Goal: Task Accomplishment & Management: Manage account settings

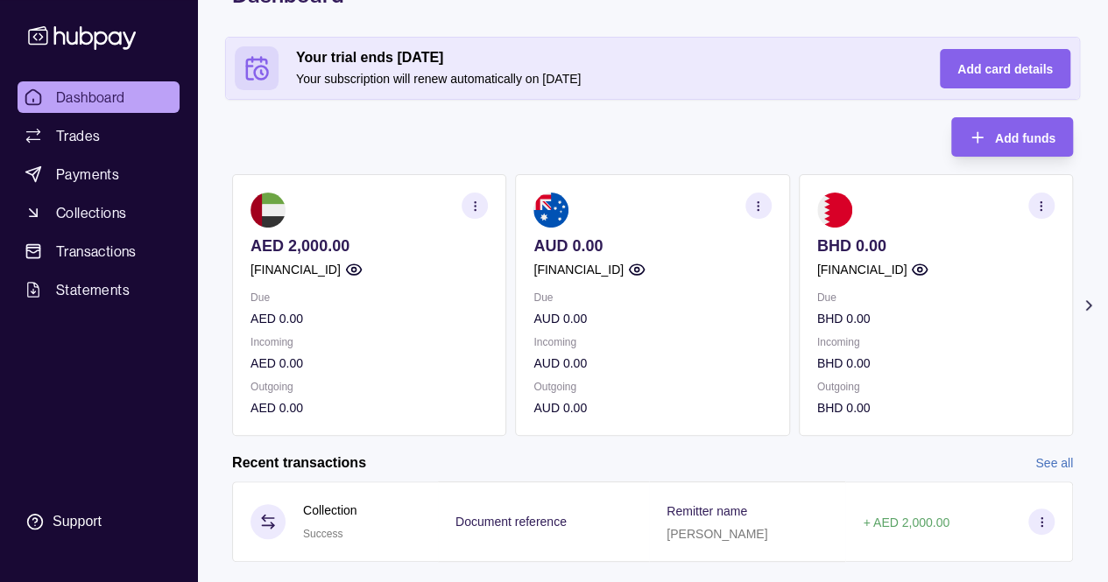
scroll to position [141, 0]
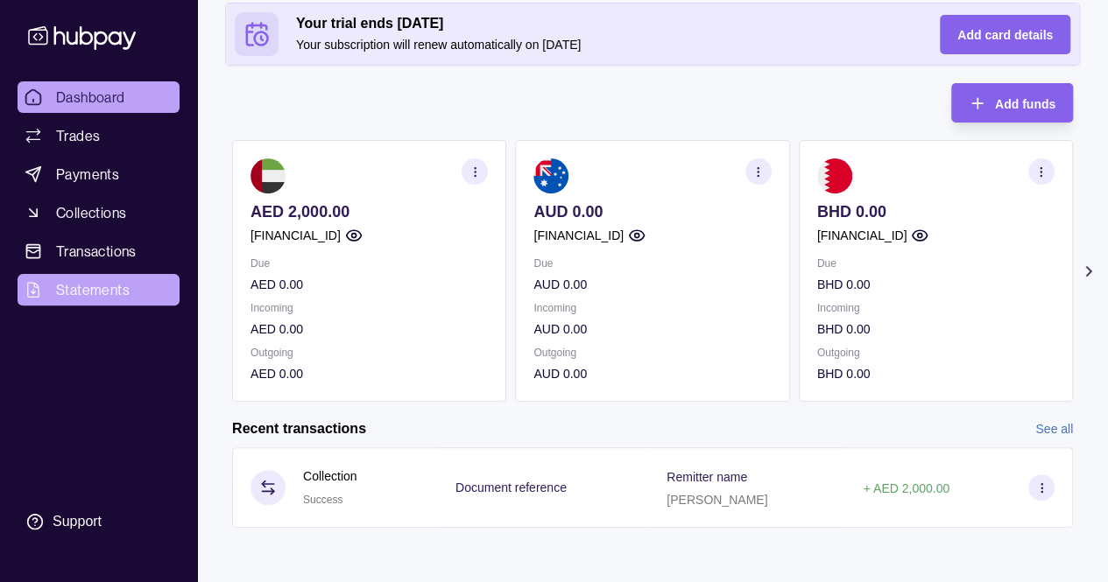
click at [102, 294] on span "Statements" at bounding box center [93, 289] width 74 height 21
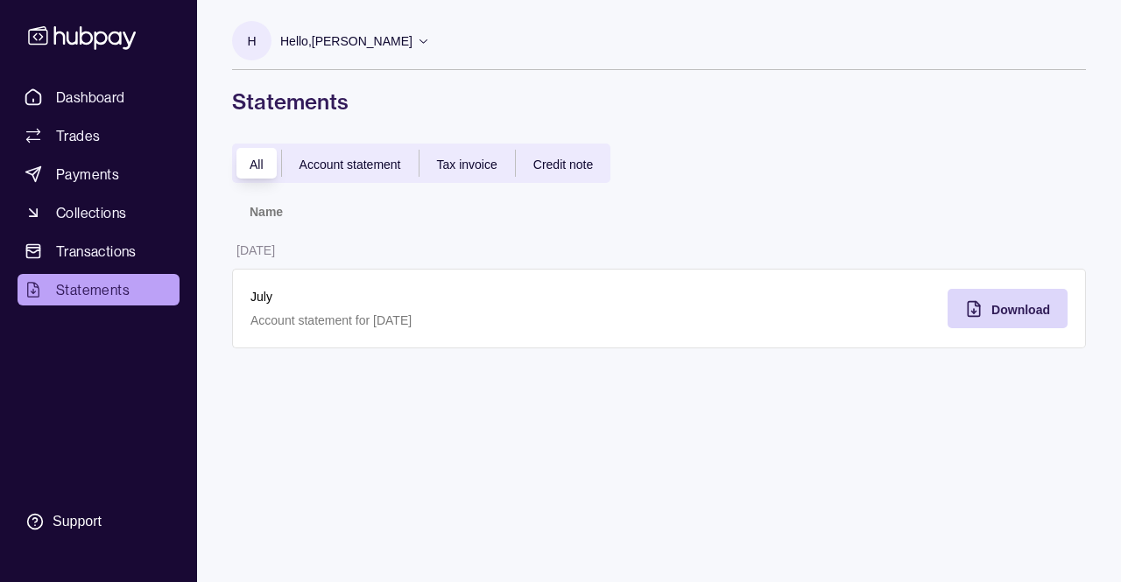
click at [369, 158] on span "Account statement" at bounding box center [350, 165] width 102 height 14
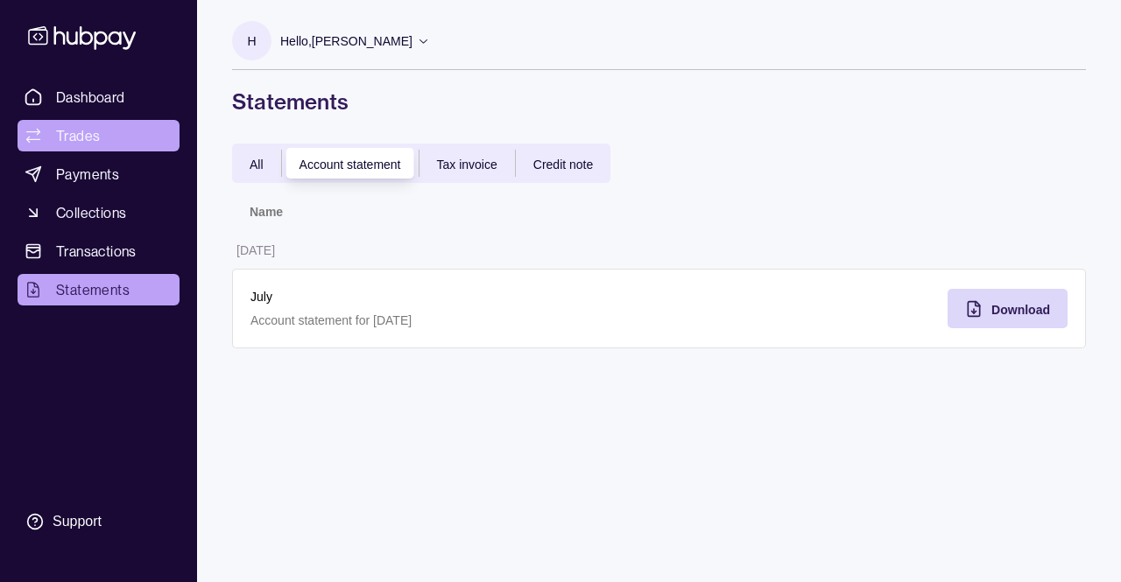
click at [84, 139] on span "Trades" at bounding box center [78, 135] width 44 height 21
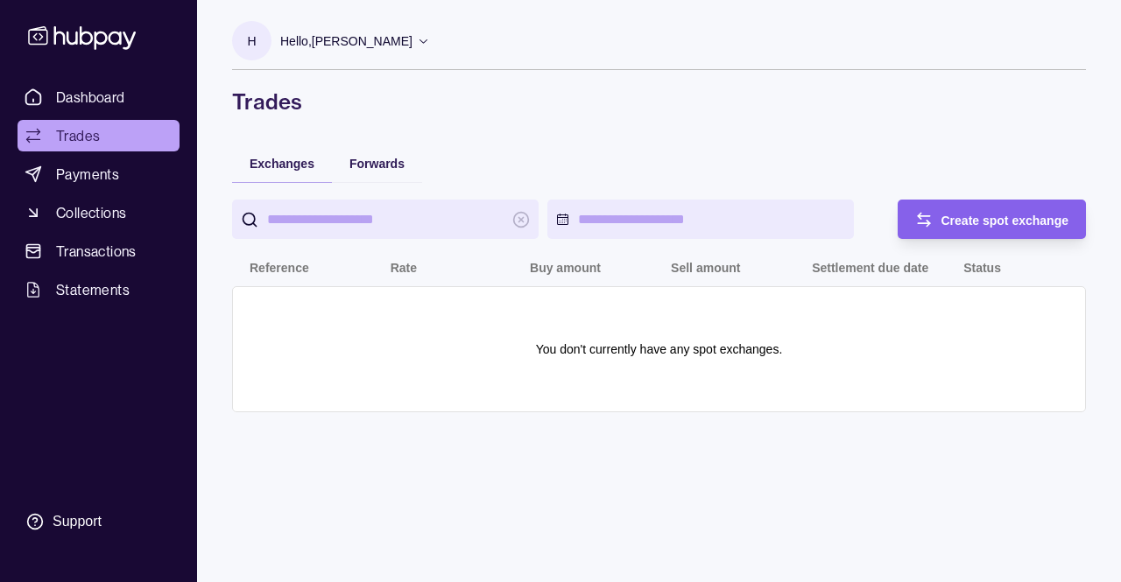
click at [430, 39] on icon at bounding box center [423, 40] width 13 height 13
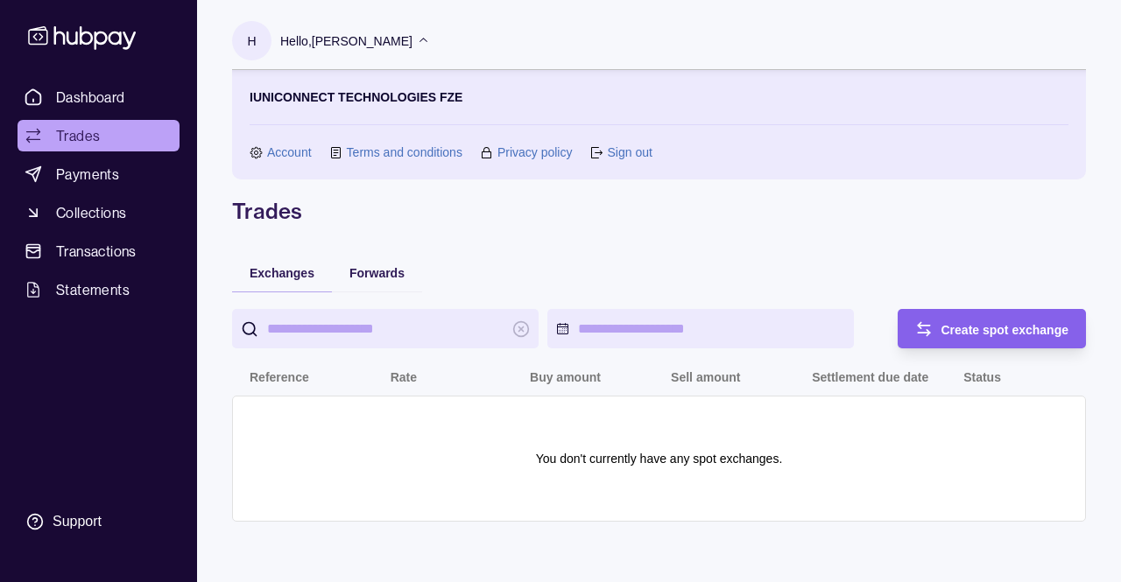
click at [280, 148] on link "Account" at bounding box center [289, 152] width 45 height 19
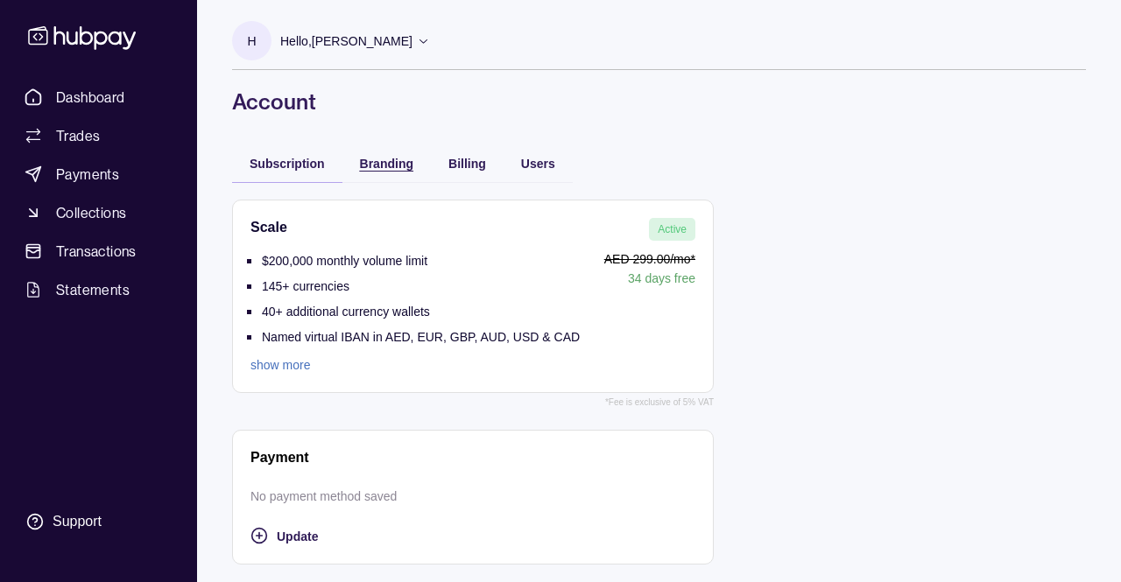
click at [396, 158] on span "Branding" at bounding box center [386, 164] width 53 height 14
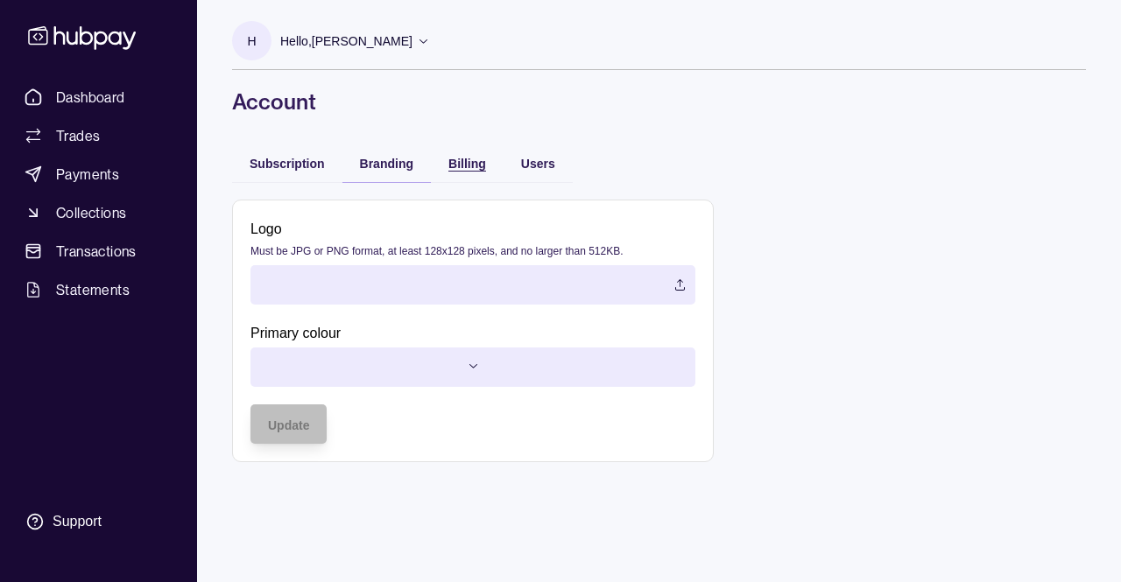
click at [462, 162] on span "Billing" at bounding box center [467, 164] width 38 height 14
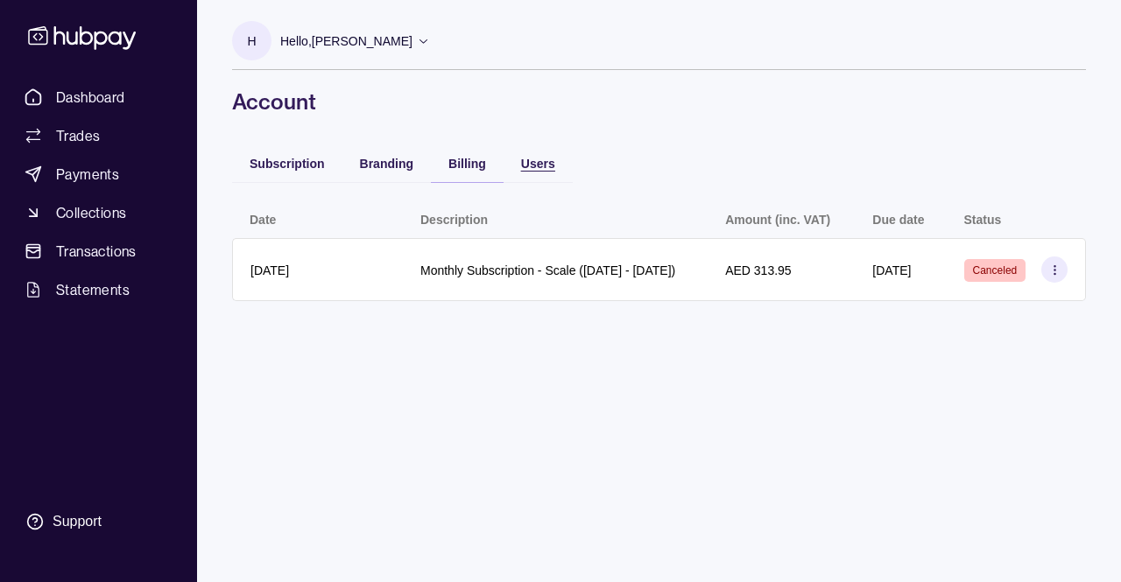
click at [532, 166] on span "Users" at bounding box center [538, 164] width 34 height 14
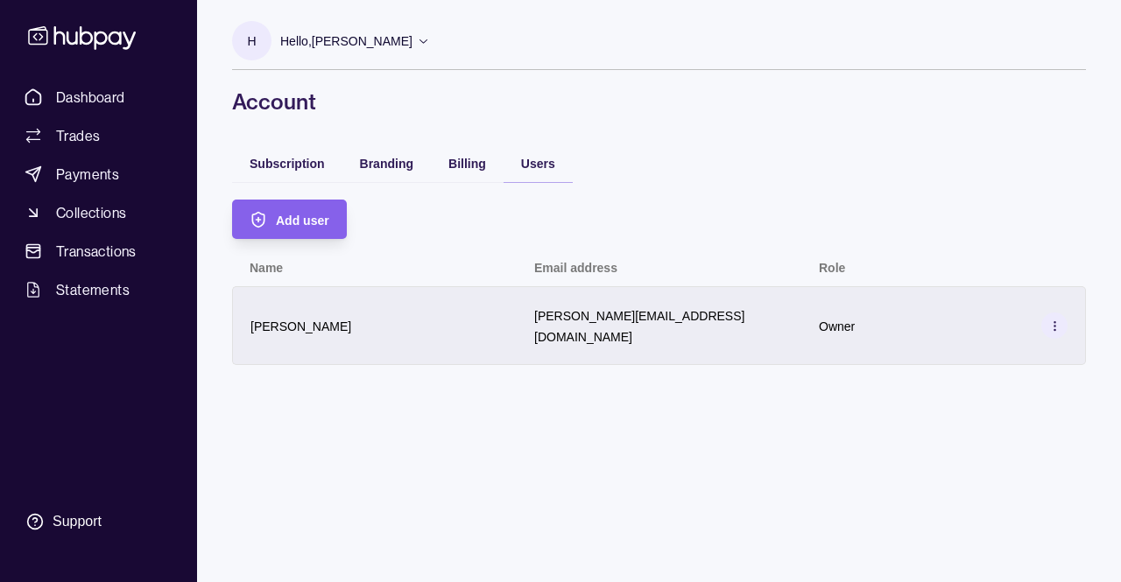
click at [1054, 325] on circle at bounding box center [1053, 325] width 1 height 1
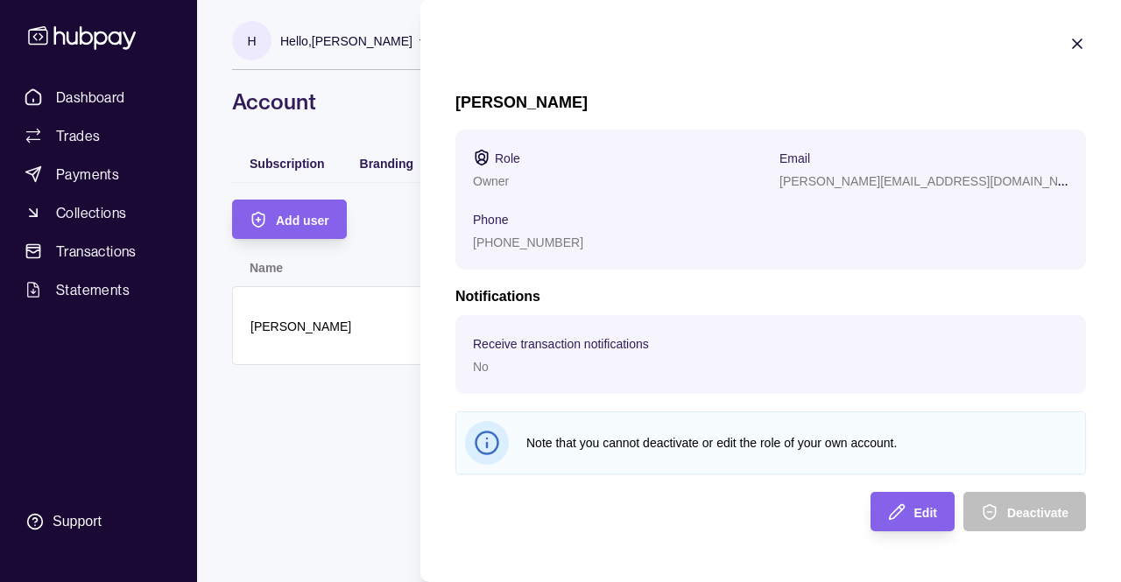
click at [299, 228] on html "Dashboard Trades Payments Collections Transactions Statements Support H Hello, …" at bounding box center [560, 291] width 1121 height 582
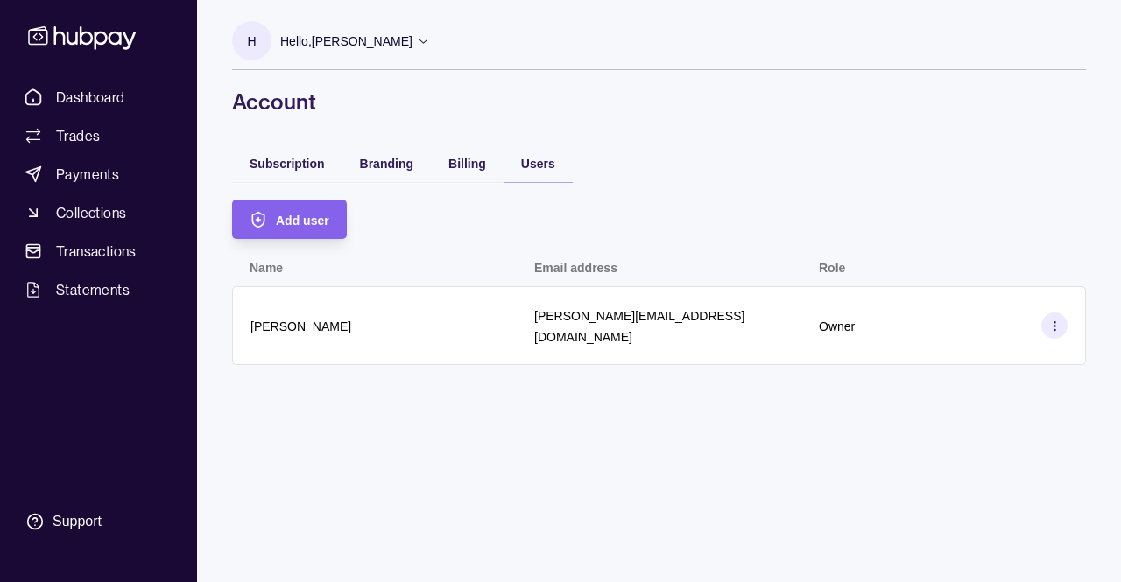
click at [299, 228] on div "Add user" at bounding box center [302, 219] width 53 height 21
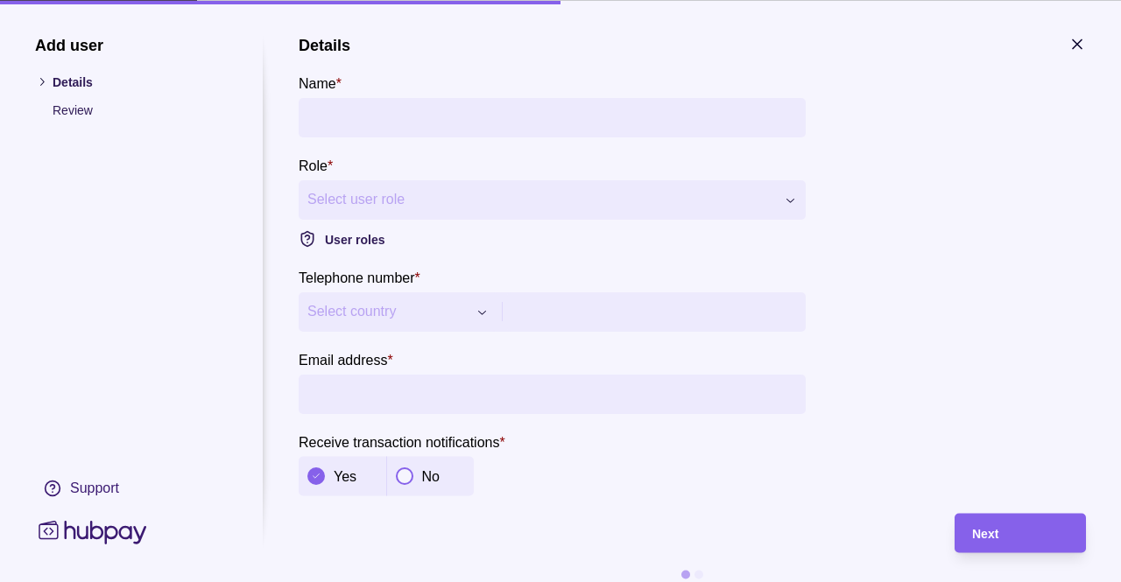
click at [448, 120] on input "Name *" at bounding box center [551, 116] width 489 height 39
click at [1080, 41] on icon "button" at bounding box center [1077, 44] width 18 height 18
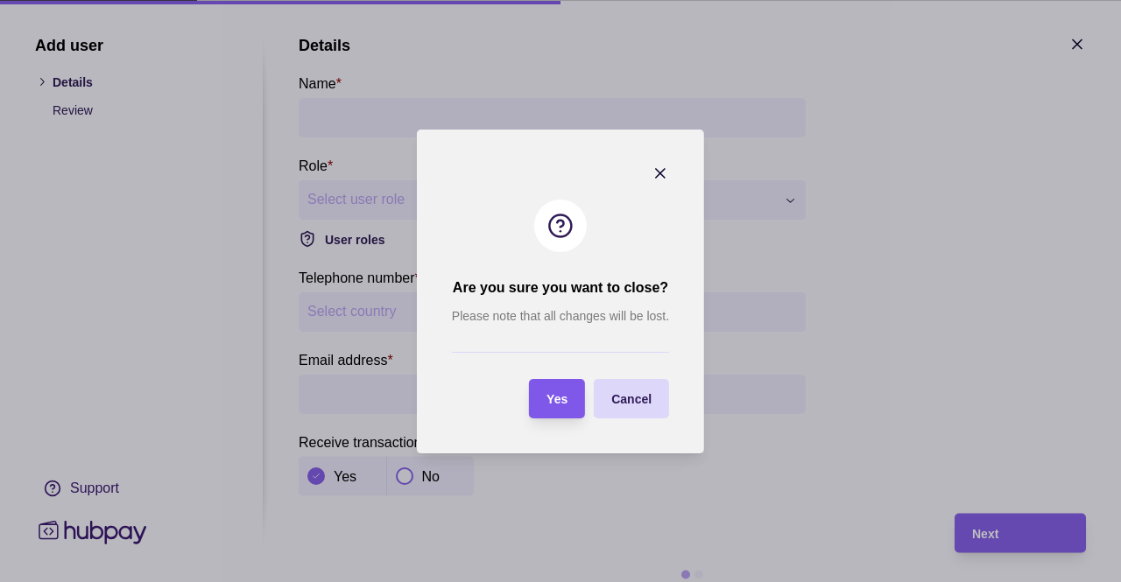
click at [570, 384] on section "Yes" at bounding box center [557, 398] width 56 height 39
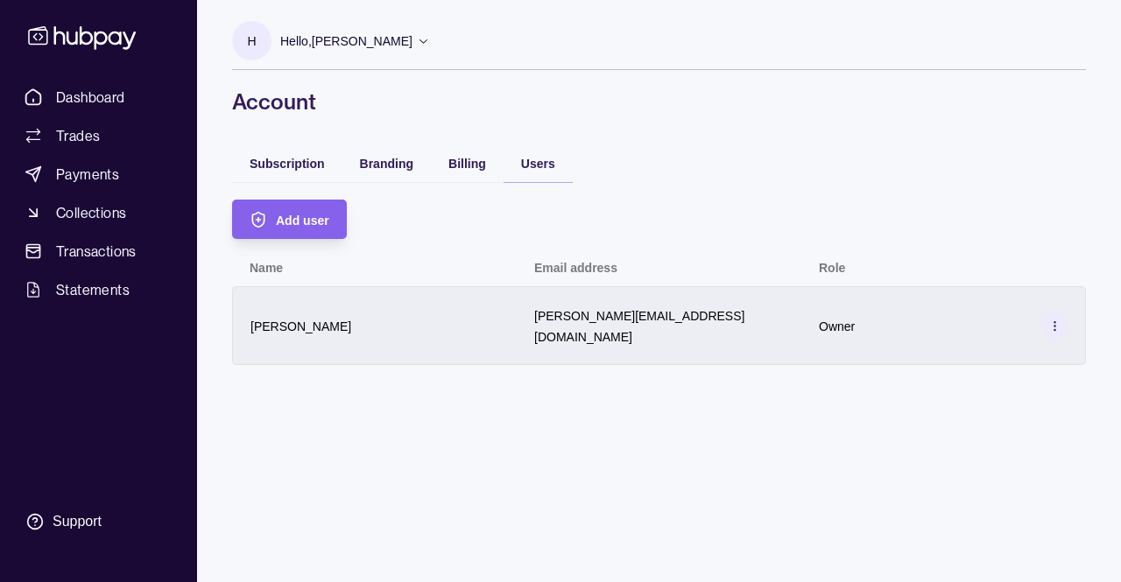
click at [1048, 323] on icon at bounding box center [1054, 326] width 13 height 13
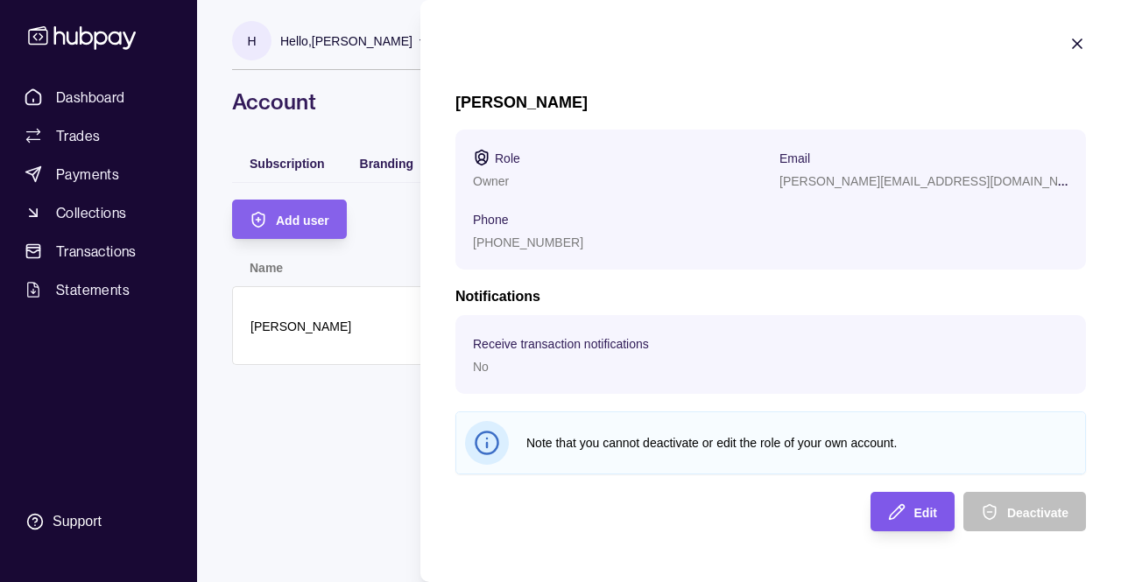
click at [902, 507] on icon "button" at bounding box center [897, 512] width 18 height 18
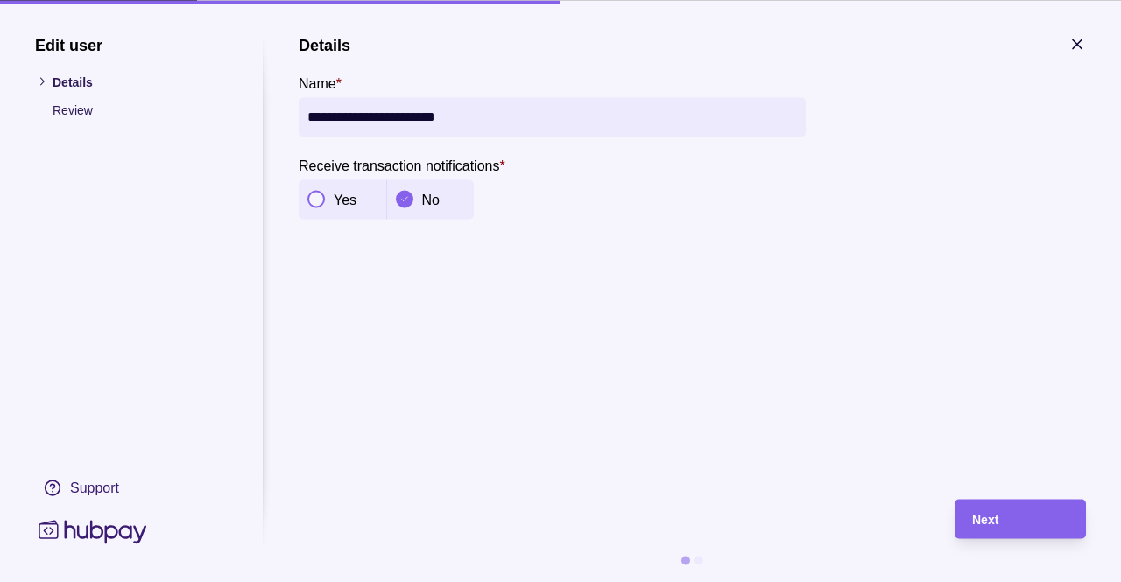
click at [307, 196] on button "button" at bounding box center [316, 200] width 18 height 18
click at [986, 519] on span "Next" at bounding box center [985, 520] width 26 height 14
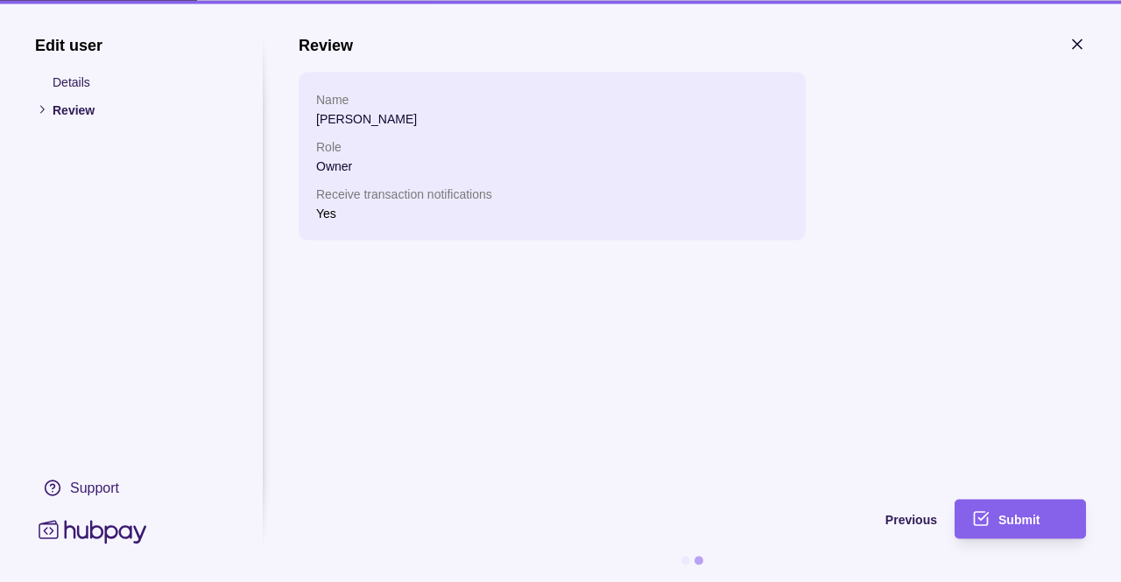
click at [986, 519] on icon "submit" at bounding box center [981, 518] width 13 height 13
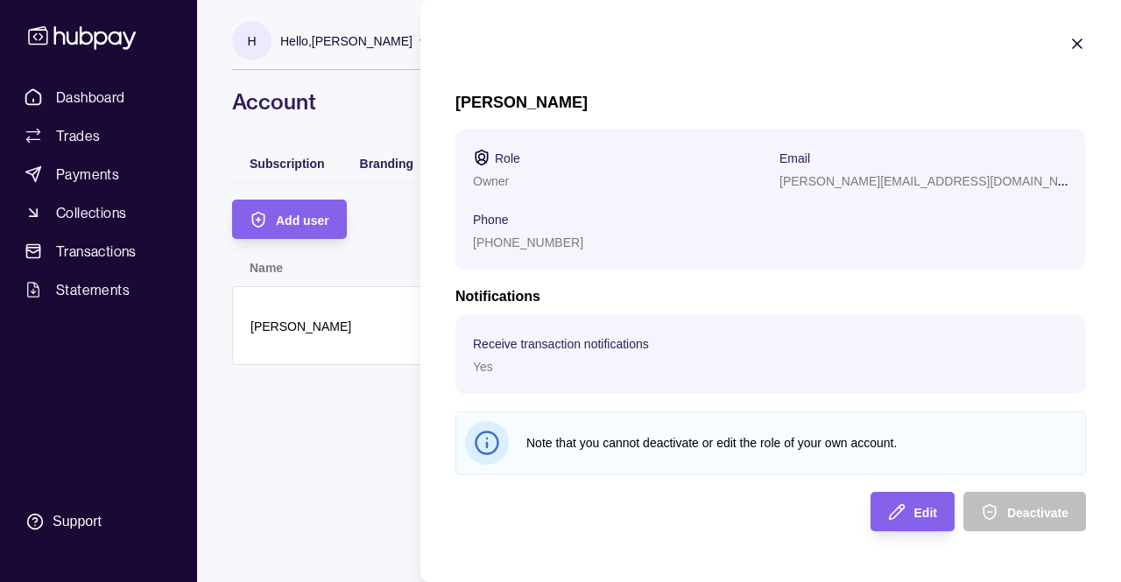
click at [1082, 43] on icon "button" at bounding box center [1077, 44] width 18 height 18
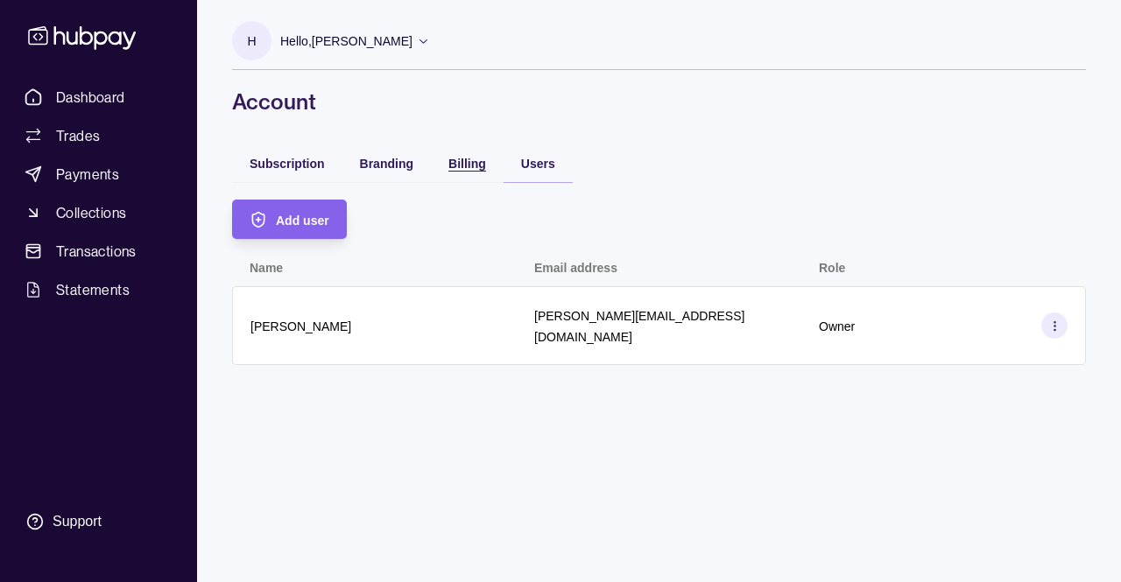
click at [485, 159] on span "Billing" at bounding box center [467, 164] width 38 height 14
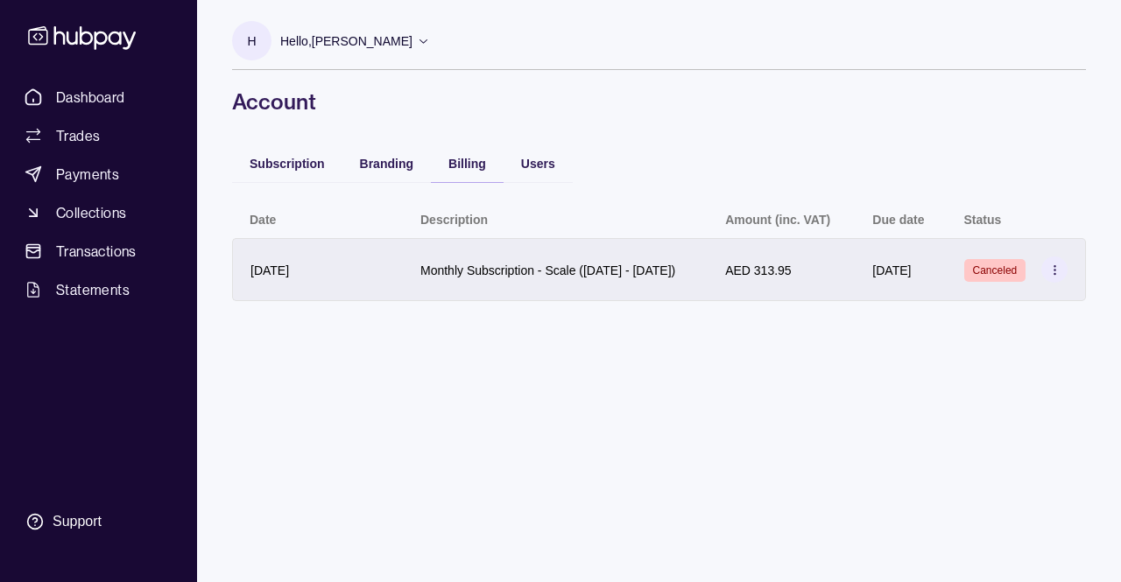
click at [1052, 277] on icon at bounding box center [1054, 270] width 13 height 13
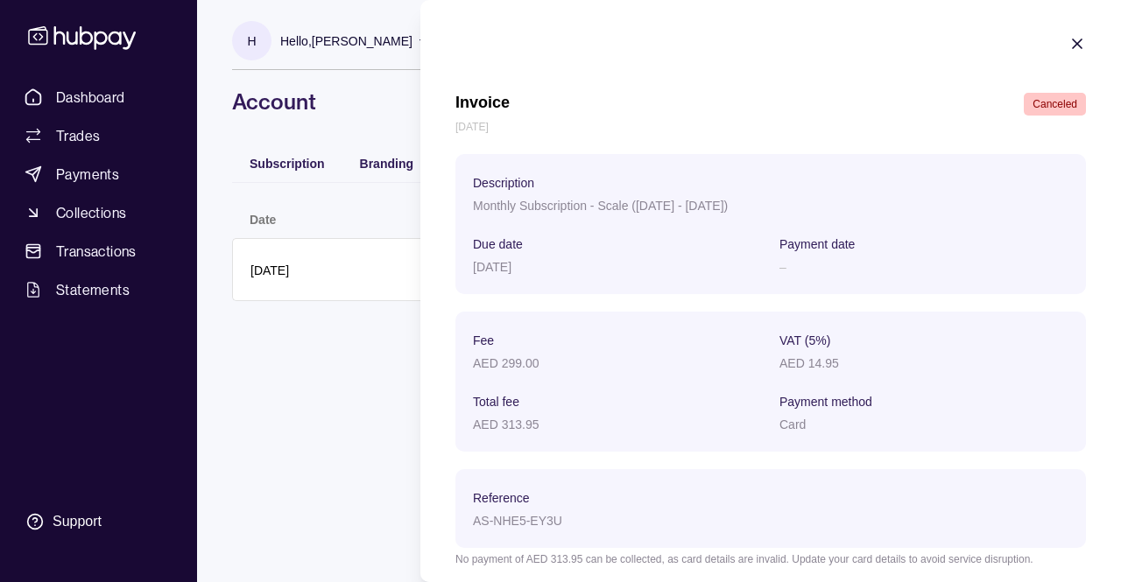
click at [1073, 46] on icon "button" at bounding box center [1077, 43] width 9 height 9
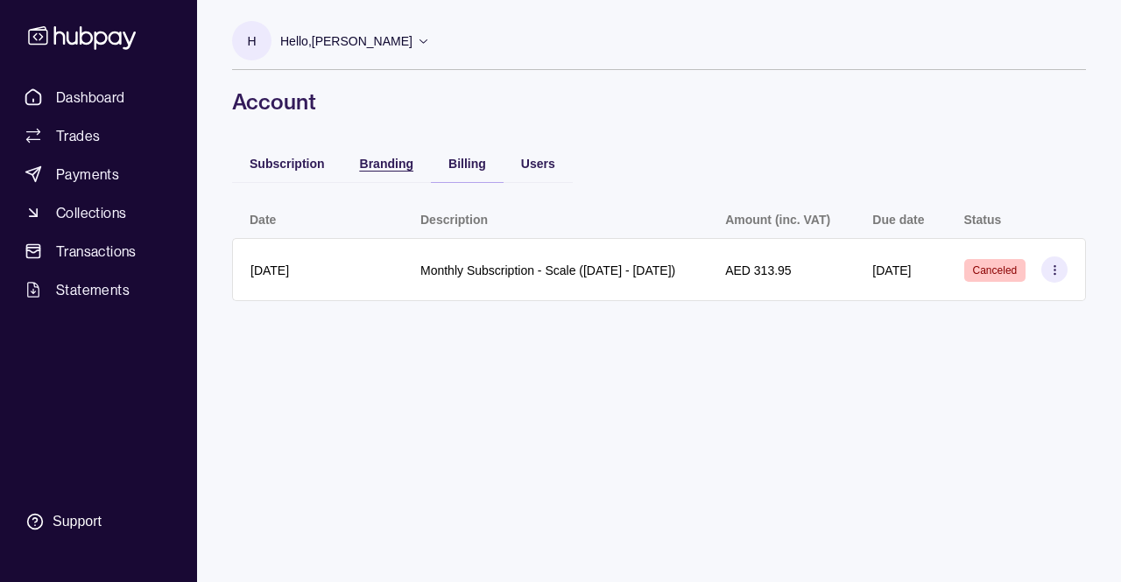
click at [378, 158] on span "Branding" at bounding box center [386, 164] width 53 height 14
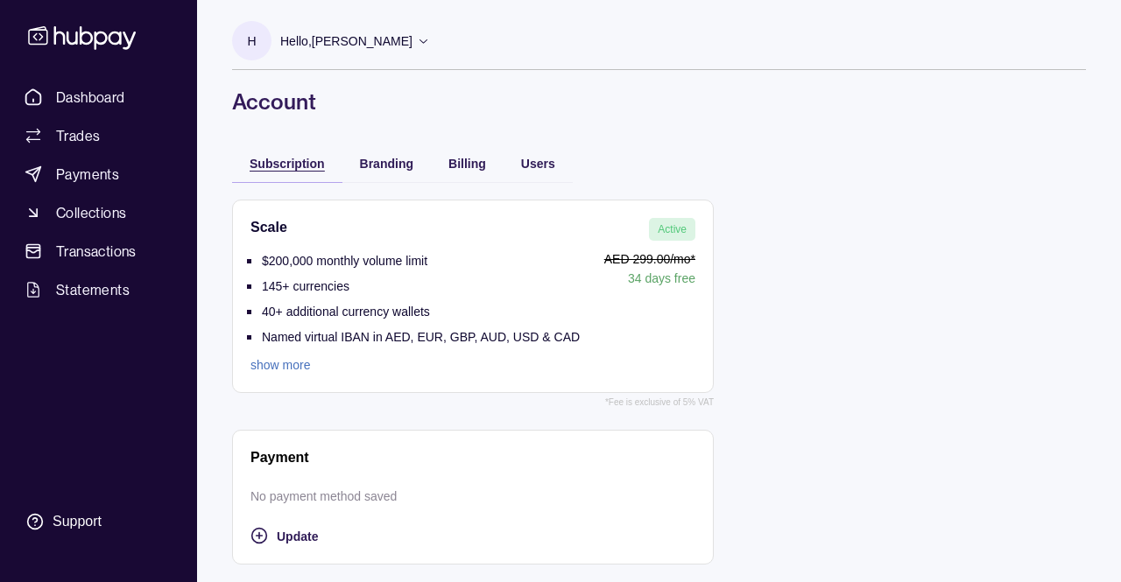
click at [269, 167] on span "Subscription" at bounding box center [287, 164] width 75 height 14
click at [538, 164] on span "Users" at bounding box center [538, 164] width 34 height 14
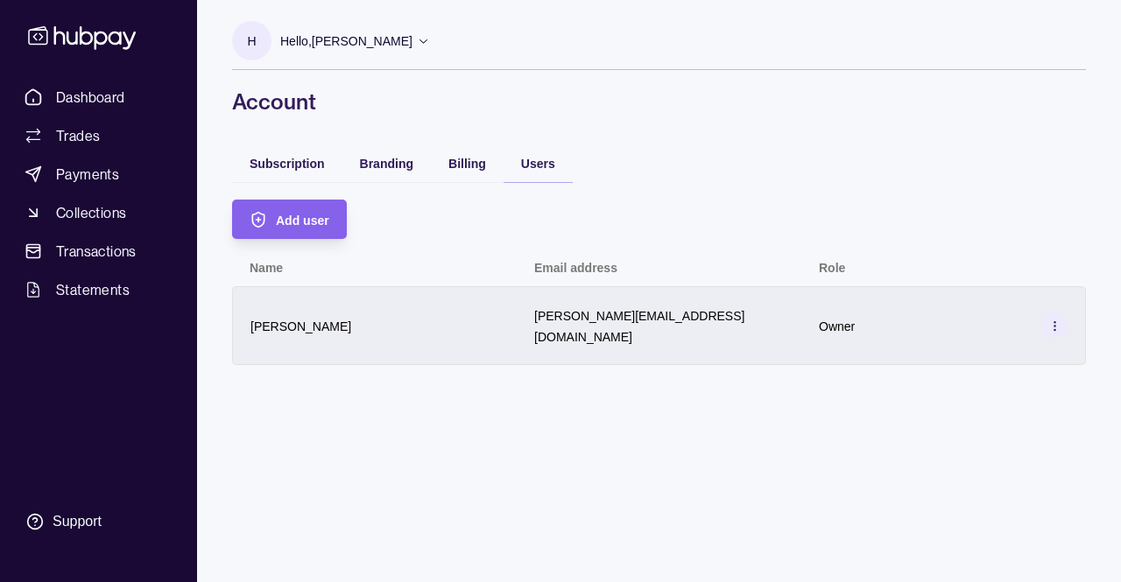
click at [1051, 320] on icon at bounding box center [1054, 326] width 13 height 13
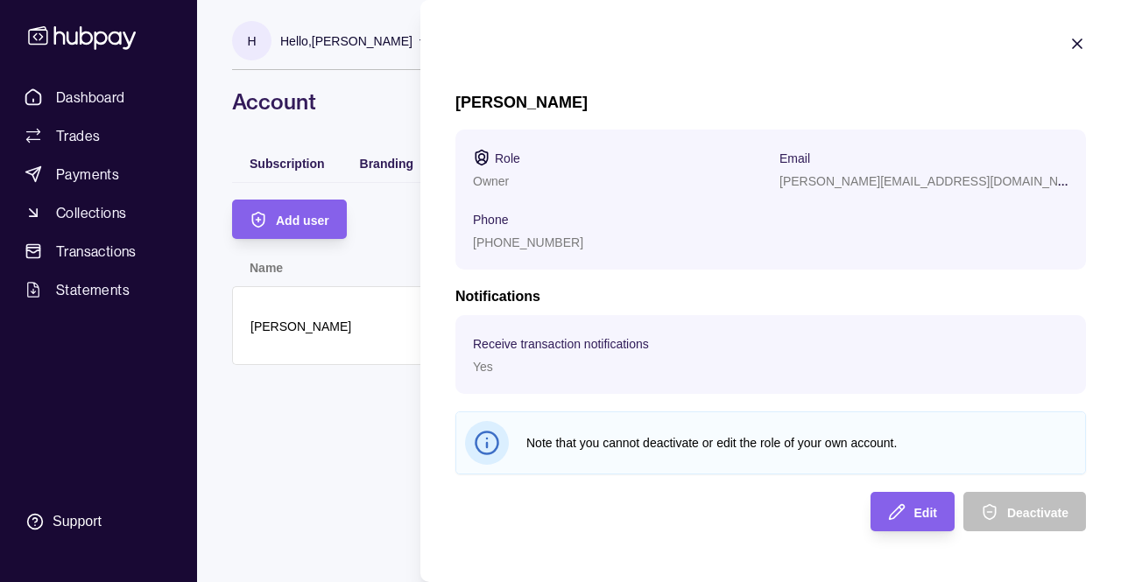
click at [1070, 46] on icon "button" at bounding box center [1077, 44] width 18 height 18
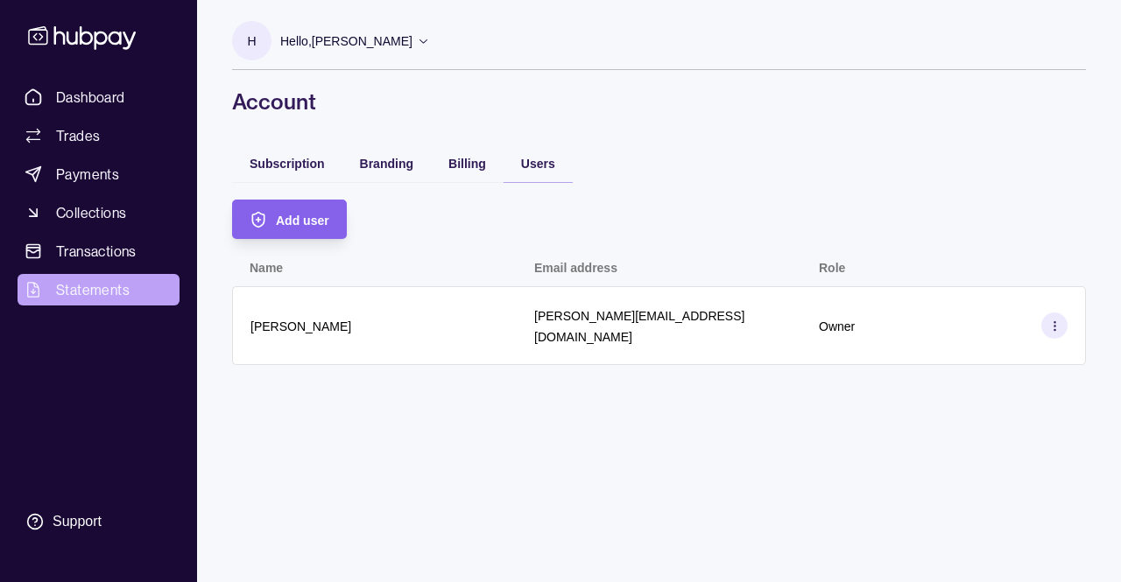
click at [123, 286] on span "Statements" at bounding box center [93, 289] width 74 height 21
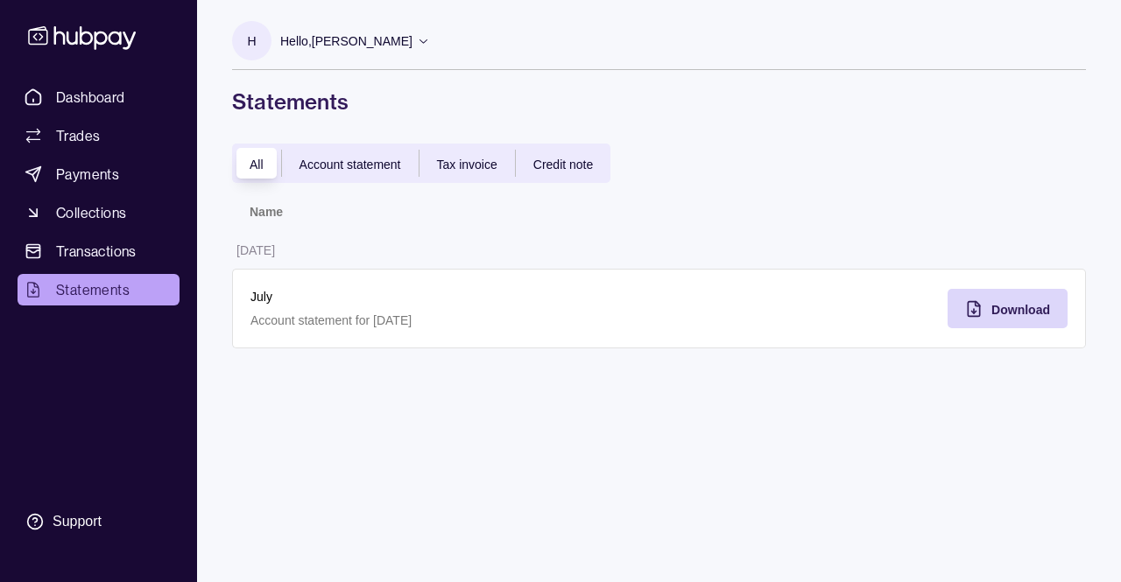
click at [430, 41] on icon at bounding box center [423, 40] width 13 height 13
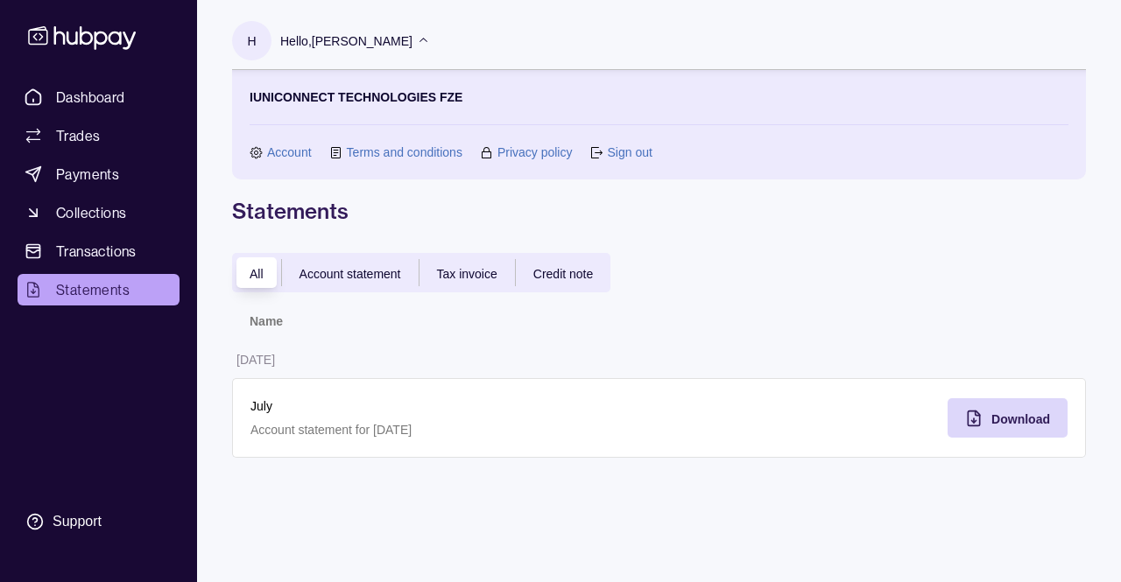
click at [282, 150] on link "Account" at bounding box center [289, 152] width 45 height 19
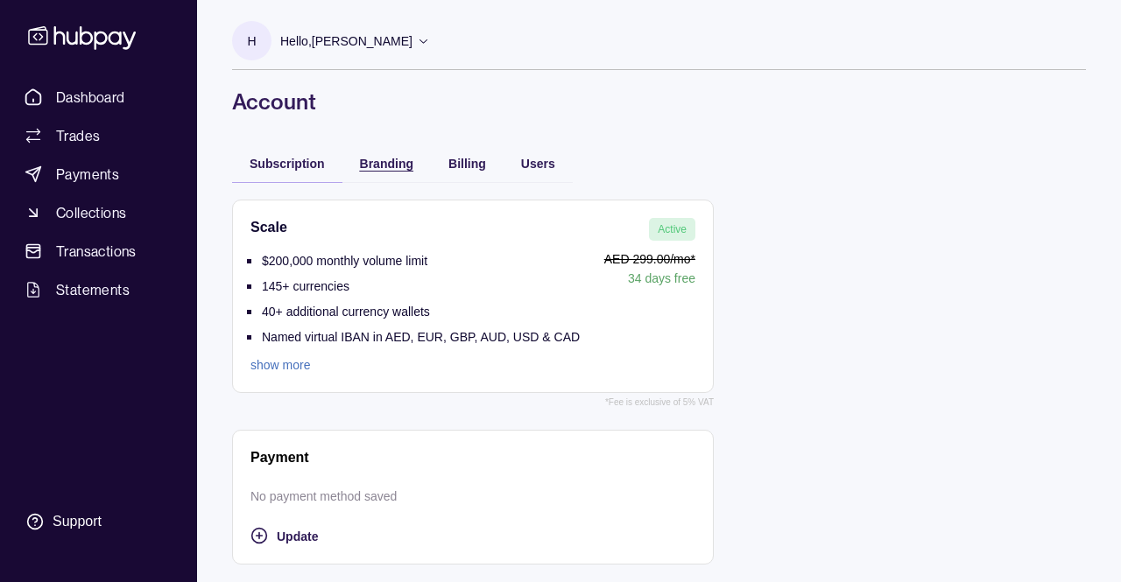
click at [394, 161] on span "Branding" at bounding box center [386, 164] width 53 height 14
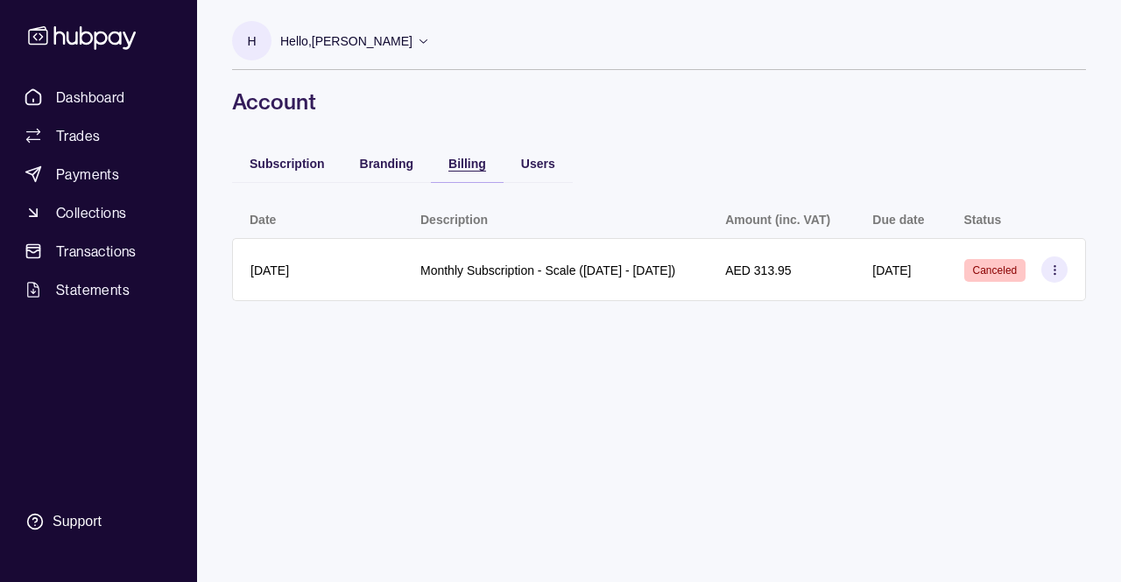
click at [472, 161] on span "Billing" at bounding box center [467, 164] width 38 height 14
click at [541, 166] on span "Users" at bounding box center [538, 164] width 34 height 14
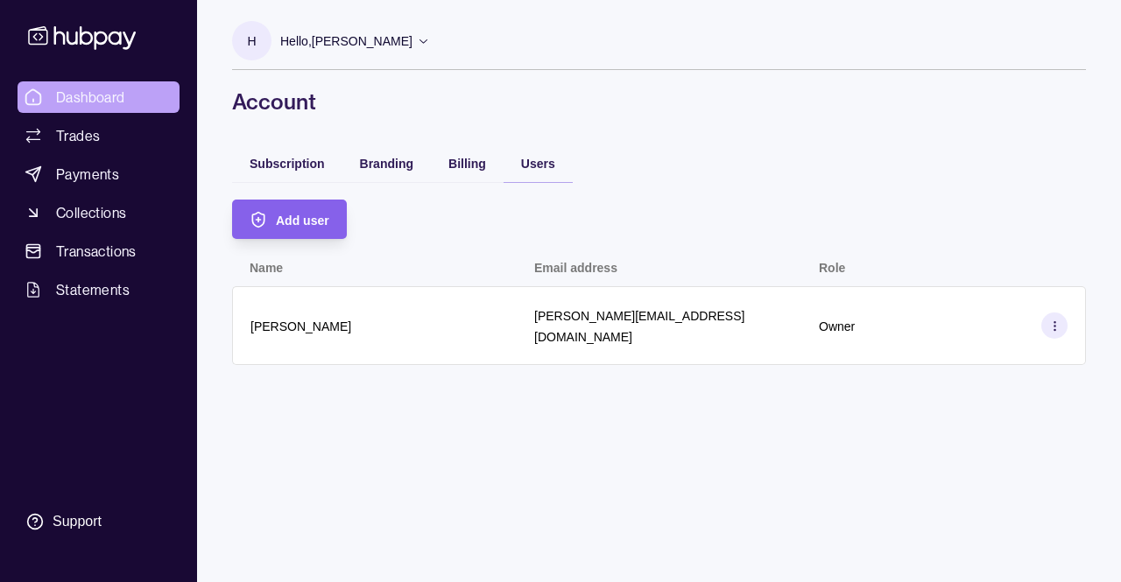
click at [88, 108] on link "Dashboard" at bounding box center [99, 97] width 162 height 32
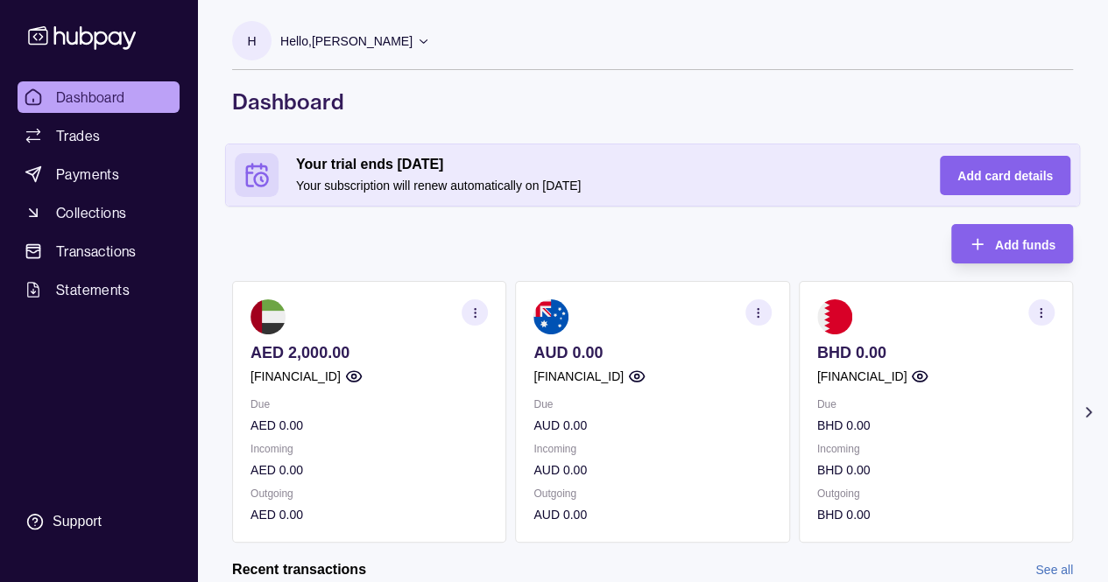
click at [430, 48] on div "Hello, [PERSON_NAME]" at bounding box center [355, 41] width 150 height 37
